Goal: Understand process/instructions: Learn how to perform a task or action

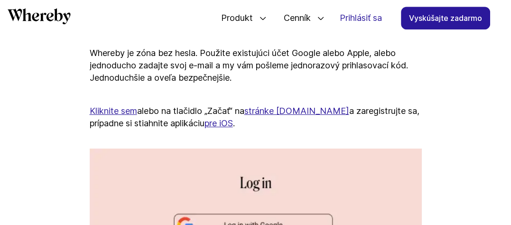
scroll to position [607, 0]
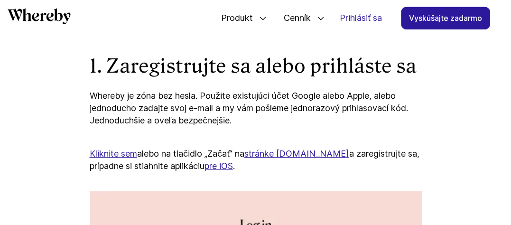
click at [270, 159] on font "stránke [DOMAIN_NAME]" at bounding box center [296, 154] width 105 height 10
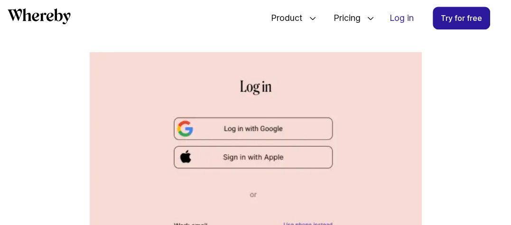
scroll to position [684, 0]
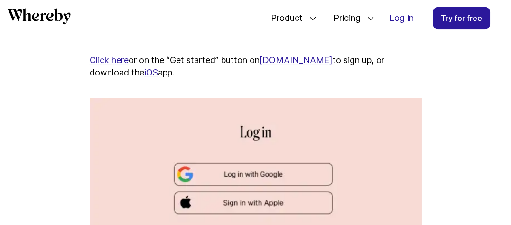
click at [119, 65] on link "Click here" at bounding box center [109, 60] width 39 height 10
